Goal: Information Seeking & Learning: Learn about a topic

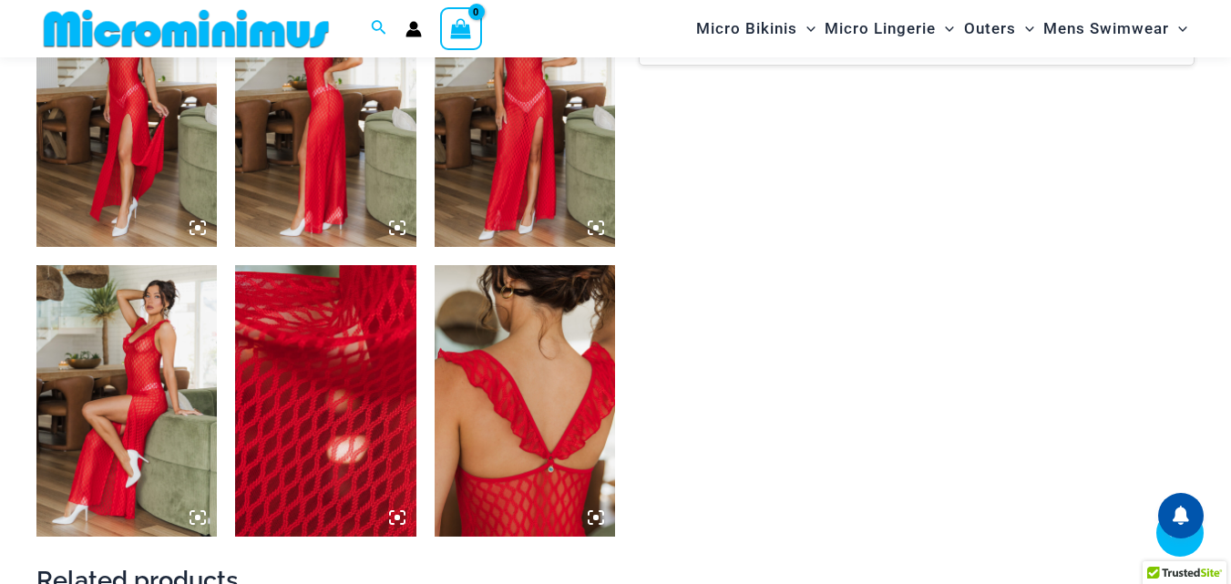
scroll to position [1416, 0]
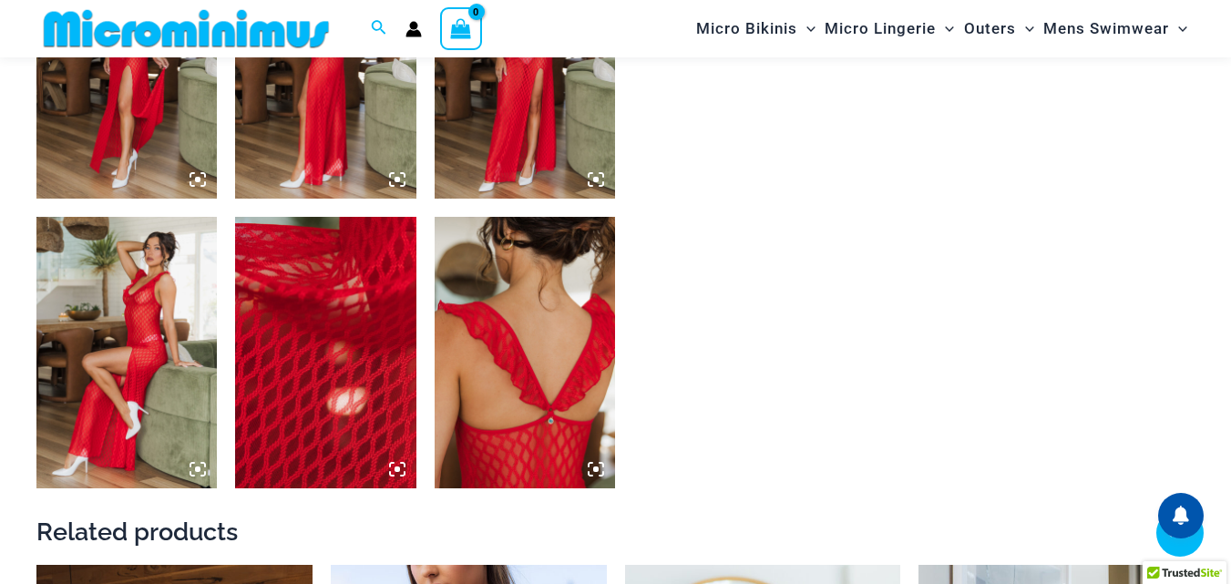
click at [171, 376] on img at bounding box center [126, 353] width 180 height 272
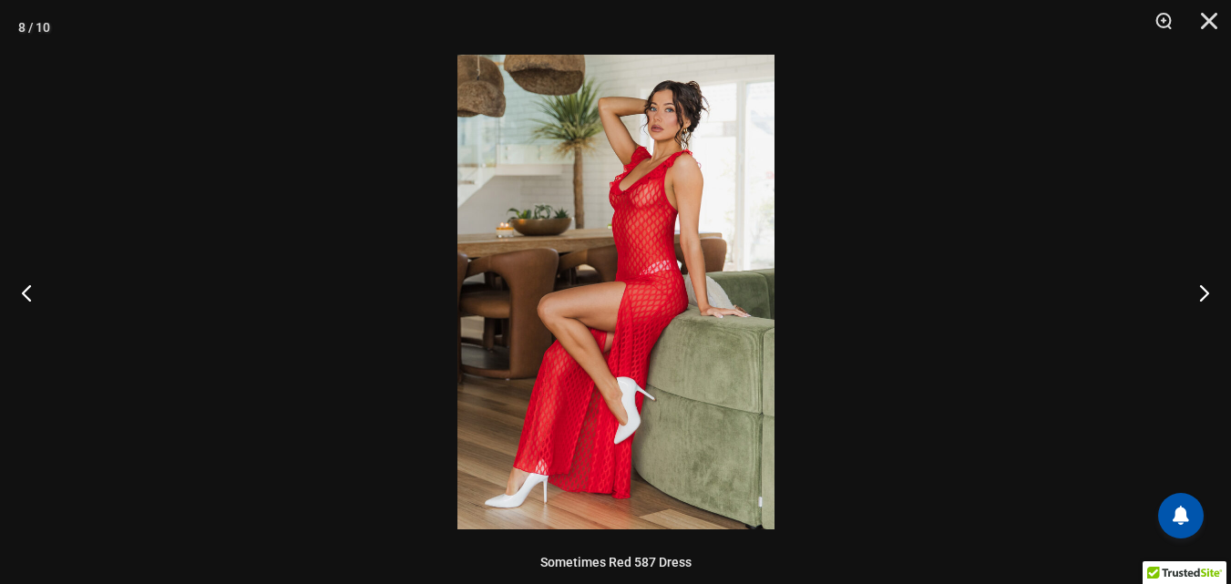
click at [649, 308] on img at bounding box center [616, 292] width 317 height 475
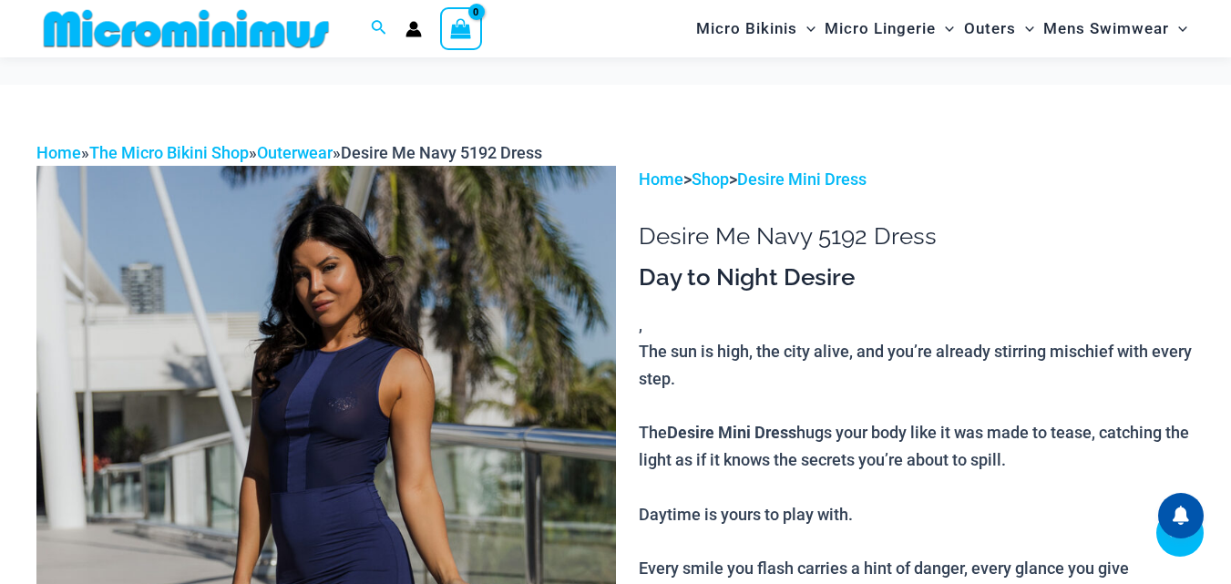
scroll to position [525, 0]
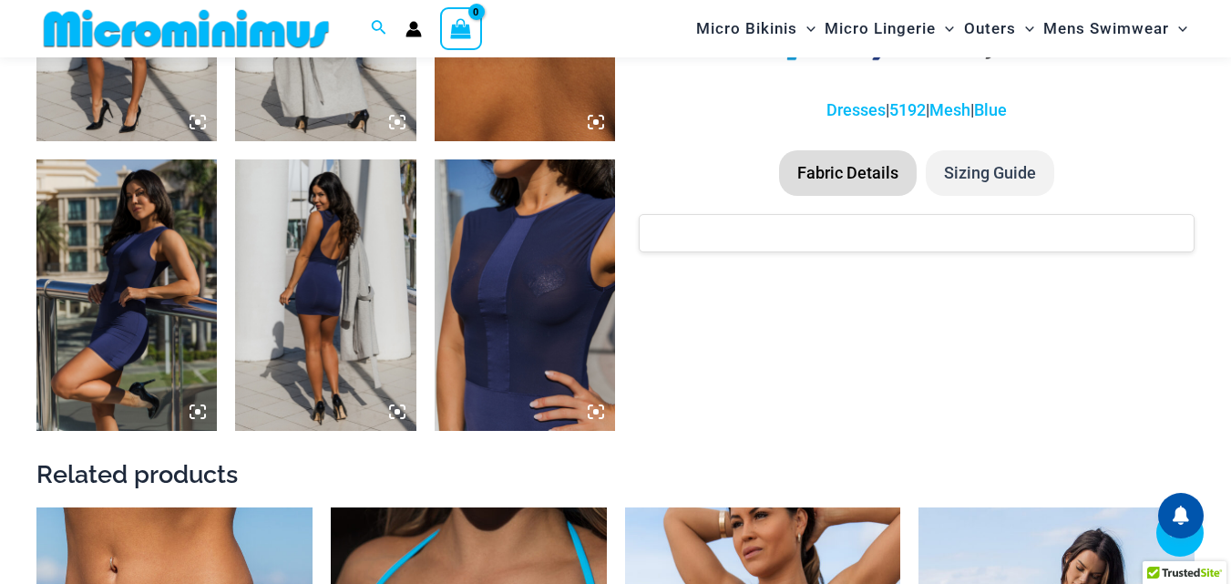
scroll to position [1482, 0]
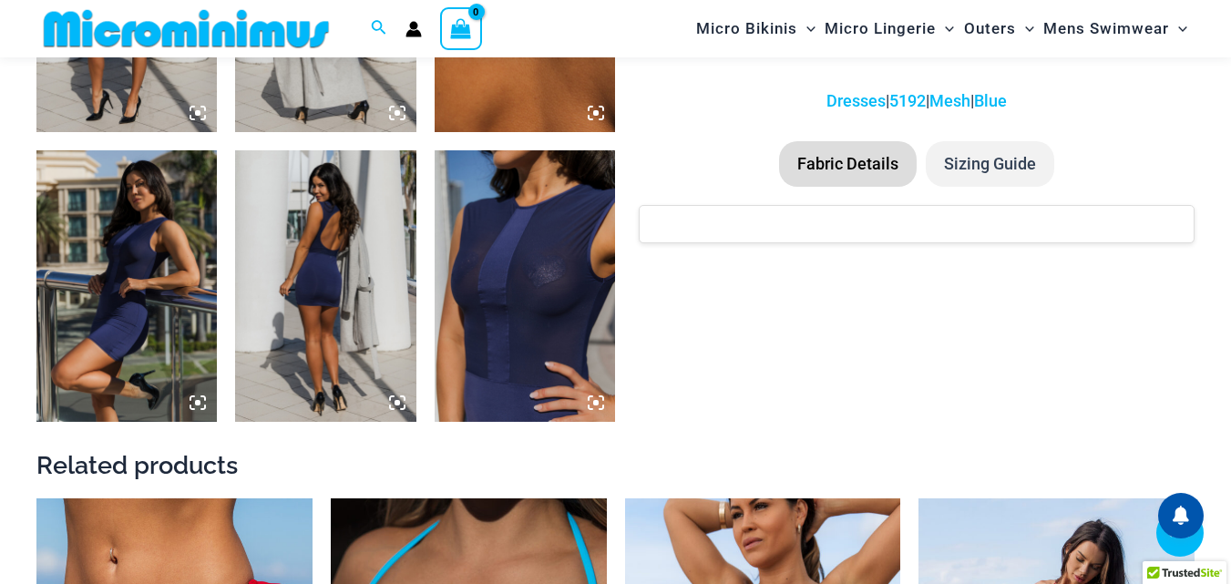
click at [504, 357] on img at bounding box center [525, 286] width 180 height 272
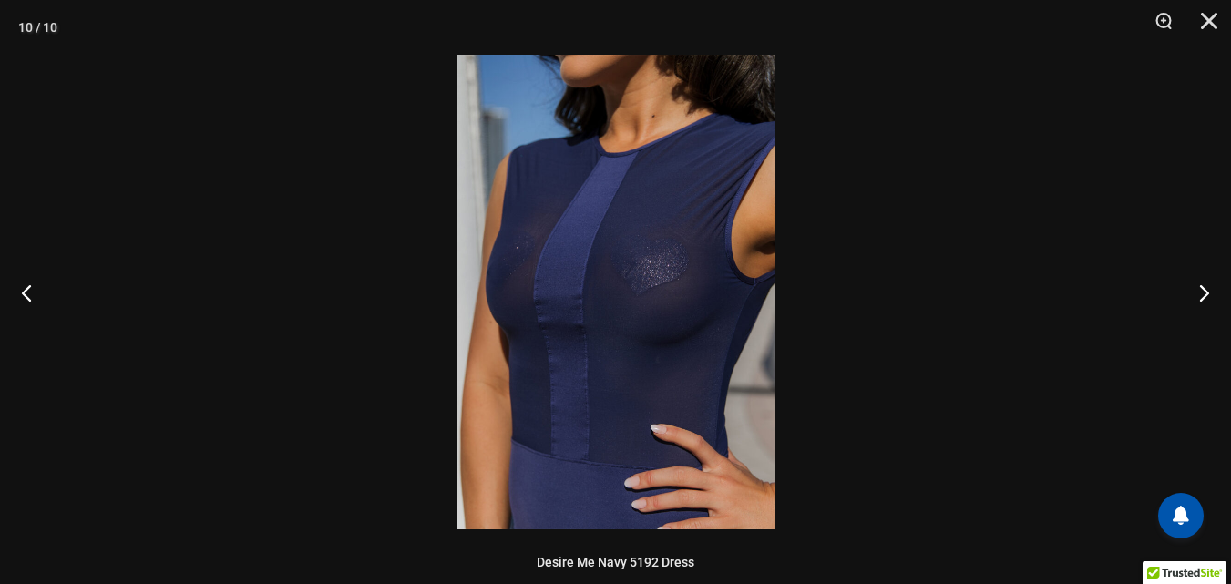
click at [676, 371] on img at bounding box center [616, 292] width 317 height 475
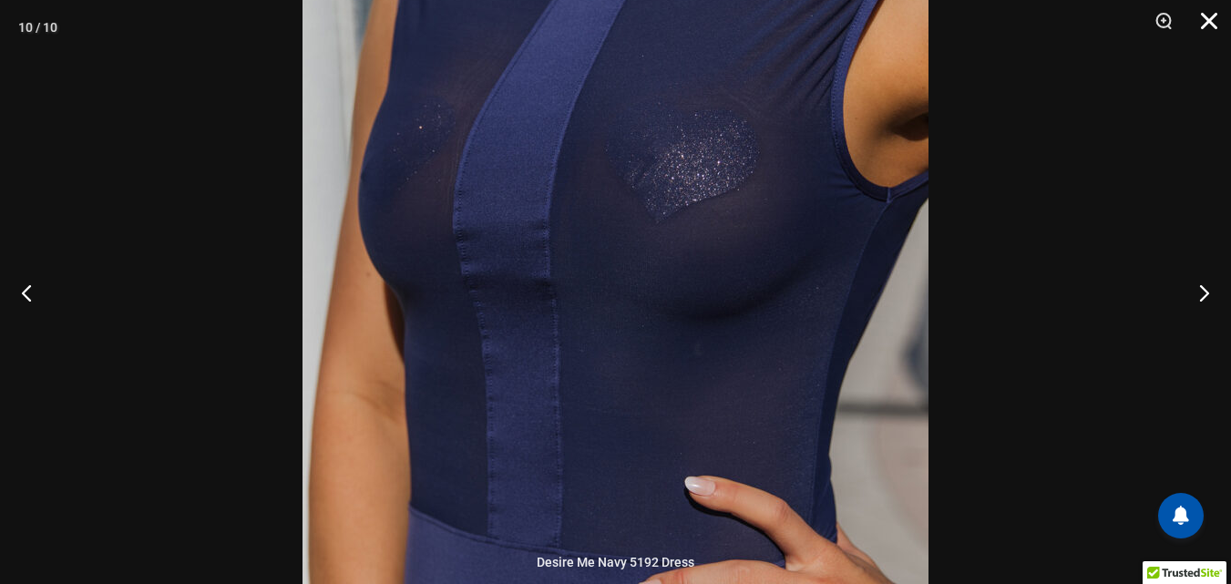
click at [1211, 10] on button "Close" at bounding box center [1203, 27] width 46 height 55
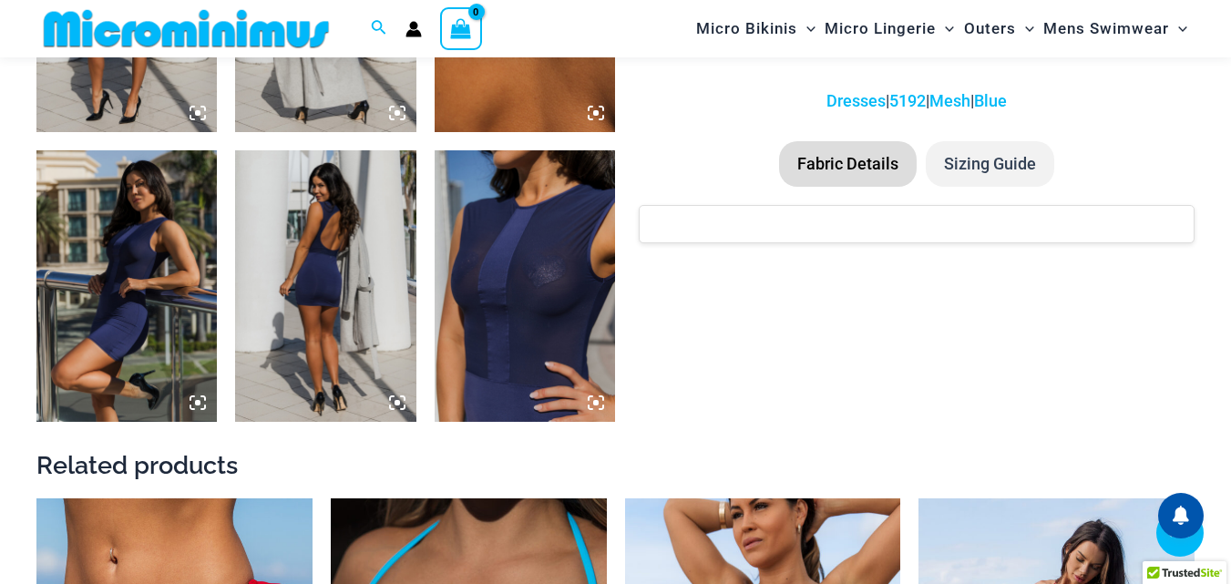
scroll to position [1993, 0]
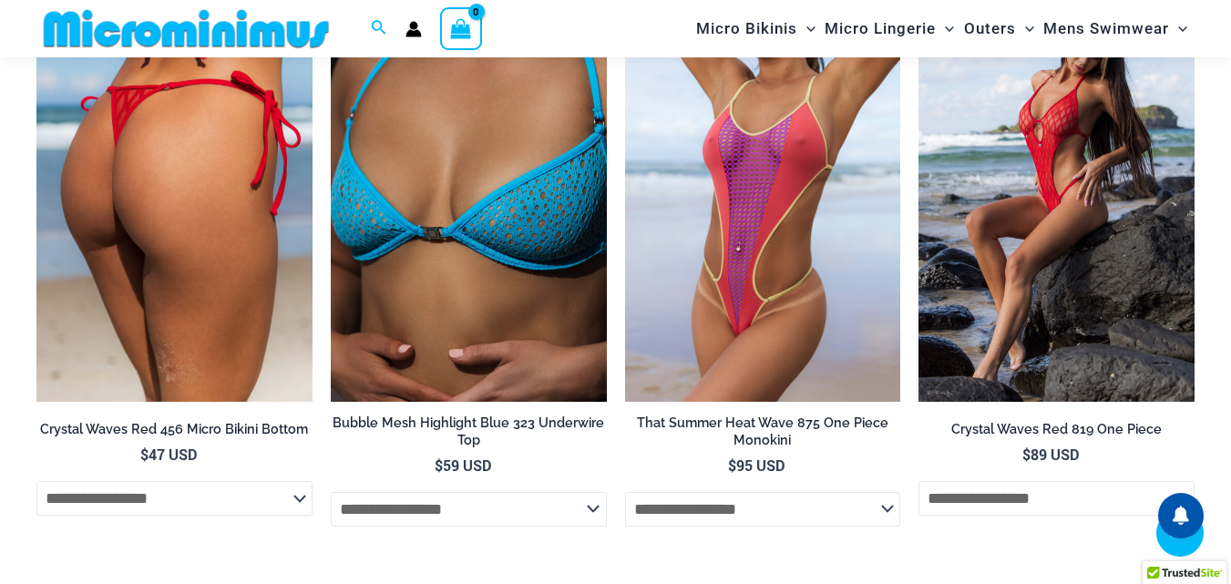
click at [173, 247] on img at bounding box center [174, 195] width 276 height 414
